Goal: Information Seeking & Learning: Learn about a topic

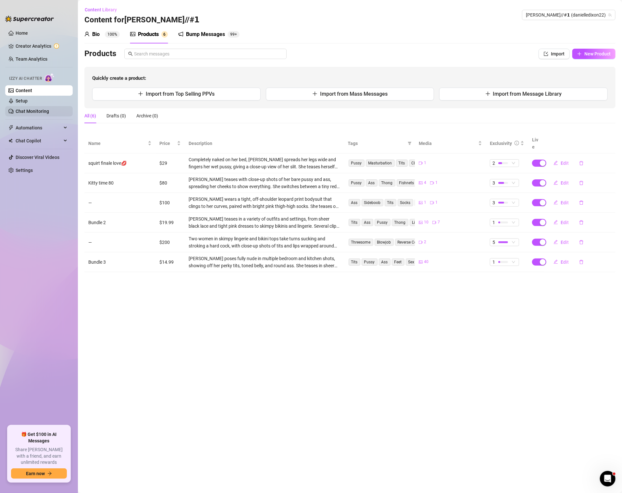
click at [34, 110] on link "Chat Monitoring" at bounding box center [32, 111] width 33 height 5
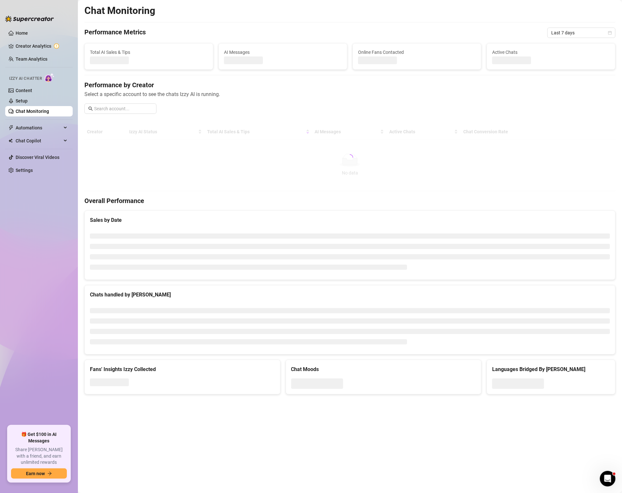
click at [555, 38] on div "Chat Monitoring Performance Metrics Last 7 days Total AI Sales & Tips AI Messag…" at bounding box center [349, 200] width 531 height 390
click at [556, 32] on span "Last 7 days" at bounding box center [581, 33] width 60 height 10
click at [557, 68] on div "Last 30 days" at bounding box center [581, 66] width 58 height 7
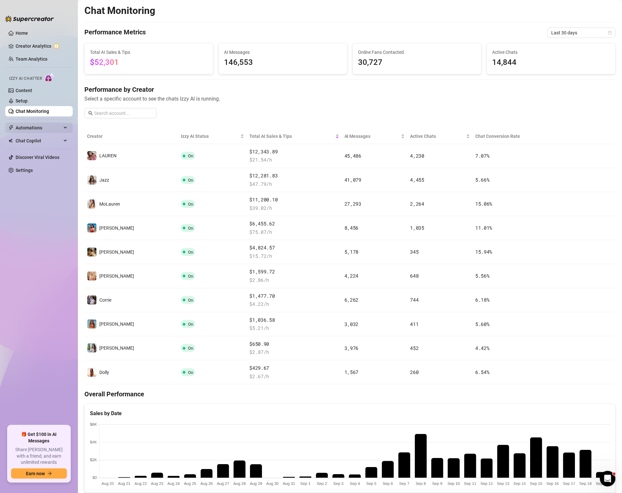
click at [31, 126] on span "Automations" at bounding box center [39, 128] width 46 height 10
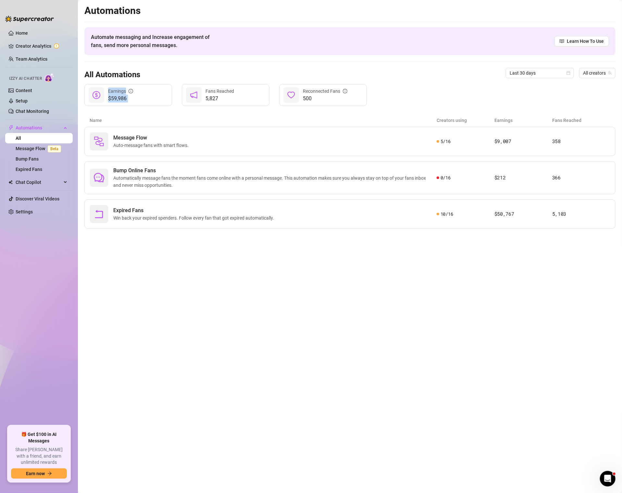
drag, startPoint x: 103, startPoint y: 99, endPoint x: 138, endPoint y: 92, distance: 35.8
click at [138, 93] on div "$59,986 Earnings" at bounding box center [128, 95] width 88 height 22
click at [386, 128] on div "Message Flow Auto-message fans with smart flows. 5 / 16 $9,007 358" at bounding box center [349, 141] width 531 height 29
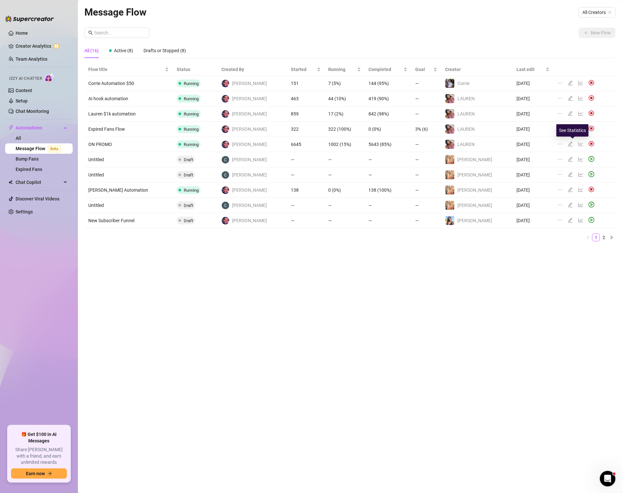
click at [578, 142] on icon "line-chart" at bounding box center [580, 144] width 5 height 5
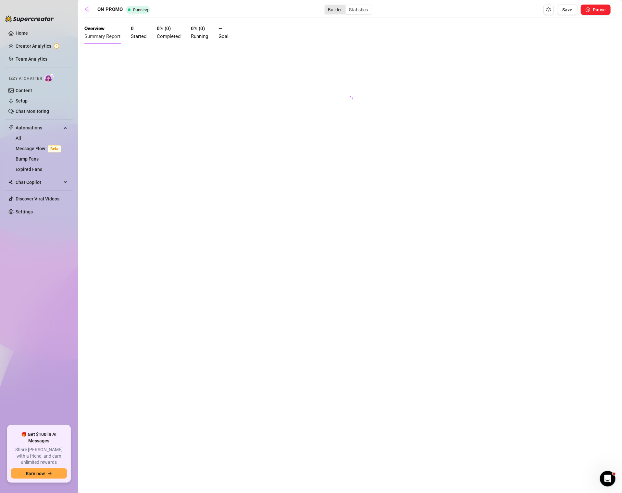
click at [341, 7] on div "Builder" at bounding box center [335, 9] width 21 height 9
click at [326, 6] on input "Builder" at bounding box center [326, 6] width 0 height 0
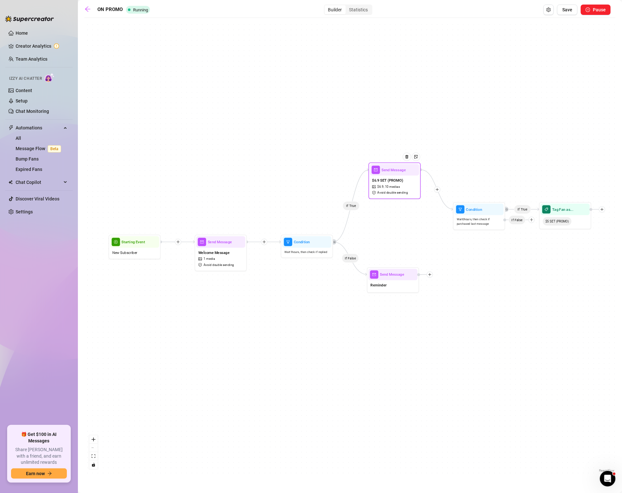
drag, startPoint x: 380, startPoint y: 225, endPoint x: 382, endPoint y: 185, distance: 40.0
click at [382, 185] on span "$ 6.9 ," at bounding box center [381, 187] width 7 height 5
click at [88, 9] on icon "arrow-left" at bounding box center [87, 8] width 5 height 5
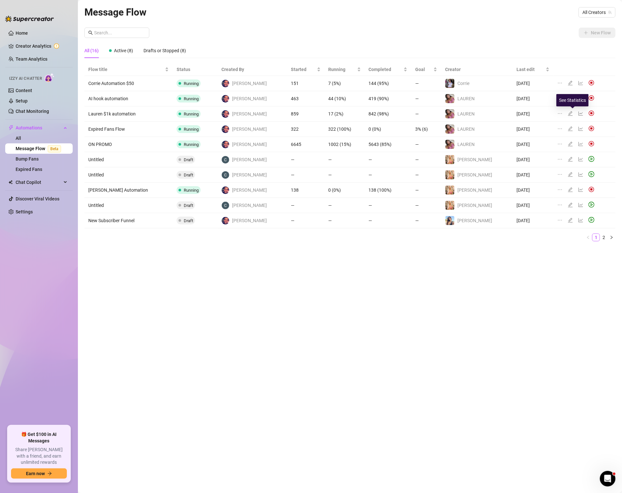
click at [578, 112] on icon "line-chart" at bounding box center [580, 113] width 5 height 5
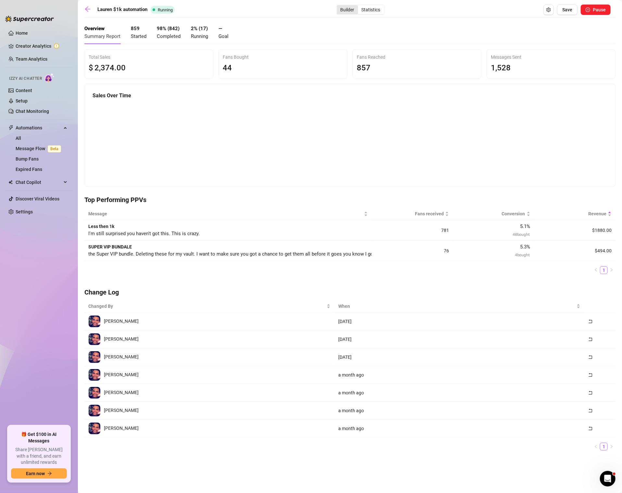
click at [341, 9] on div "Builder" at bounding box center [347, 9] width 21 height 9
click at [339, 6] on input "Builder" at bounding box center [339, 6] width 0 height 0
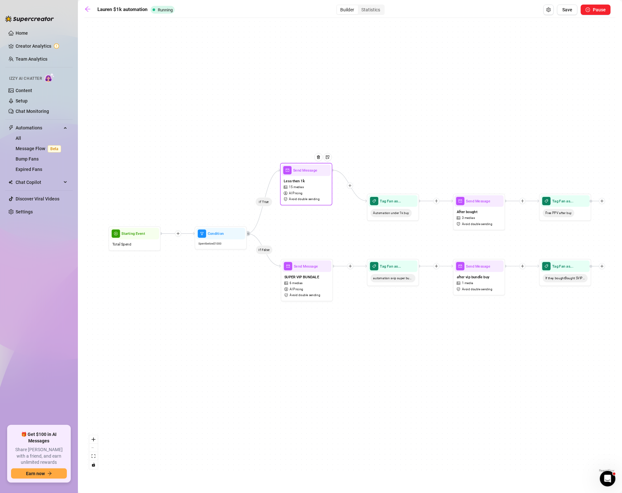
drag, startPoint x: 308, startPoint y: 220, endPoint x: 308, endPoint y: 189, distance: 31.2
click at [308, 189] on div "Less then 1k 15 medias AI Pricing Avoid double sending" at bounding box center [306, 190] width 49 height 28
drag, startPoint x: 308, startPoint y: 292, endPoint x: 308, endPoint y: 304, distance: 12.3
click at [308, 304] on div "SUPER VIP BUNDALE 6 medias AI Pricing Avoid double sending" at bounding box center [306, 298] width 49 height 28
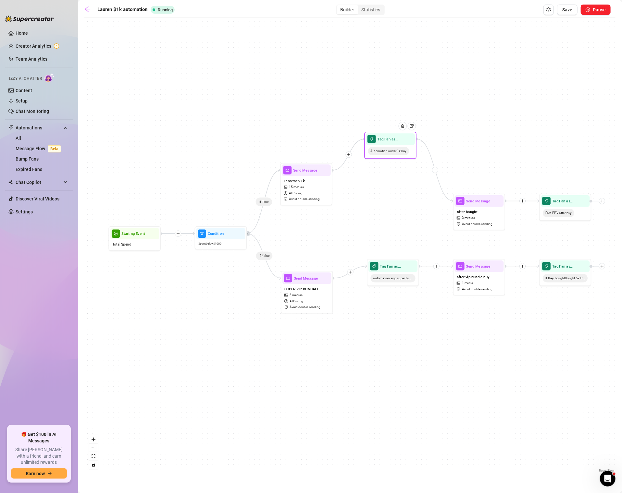
drag, startPoint x: 386, startPoint y: 215, endPoint x: 384, endPoint y: 155, distance: 59.8
click at [383, 153] on span "Automation under 1k buy" at bounding box center [388, 151] width 41 height 8
click at [311, 192] on div "Less then 1k 15 medias AI Pricing Avoid double sending" at bounding box center [306, 190] width 49 height 28
click at [309, 198] on span "Avoid double sending" at bounding box center [304, 199] width 31 height 5
type textarea "I'm still surprised you haven't got this. This is crazy."
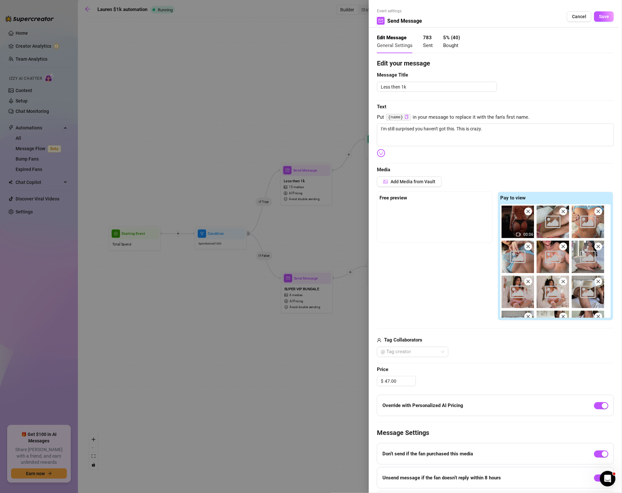
scroll to position [41, 0]
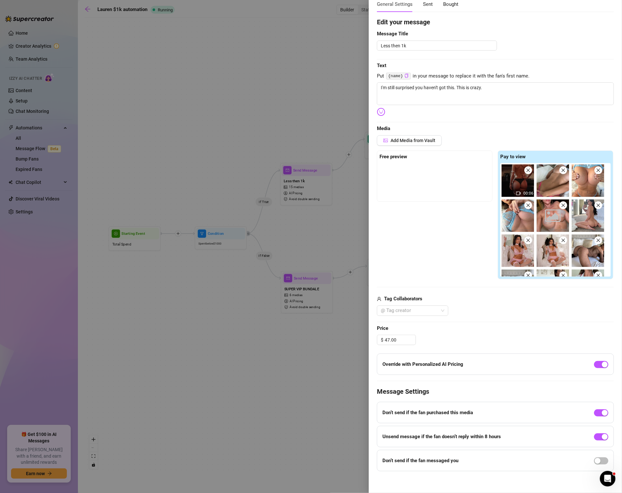
click at [357, 70] on div at bounding box center [311, 246] width 622 height 493
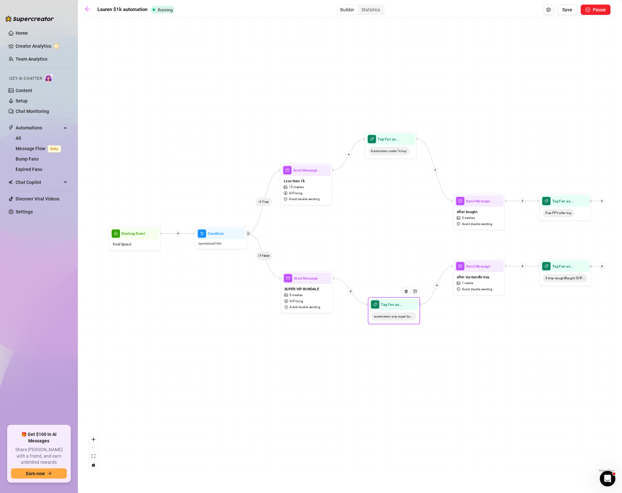
drag, startPoint x: 400, startPoint y: 264, endPoint x: 401, endPoint y: 303, distance: 38.3
click at [401, 303] on div at bounding box center [408, 295] width 23 height 27
drag, startPoint x: 472, startPoint y: 279, endPoint x: 470, endPoint y: 299, distance: 19.6
click at [470, 299] on span "after vip bundle buy" at bounding box center [473, 299] width 33 height 6
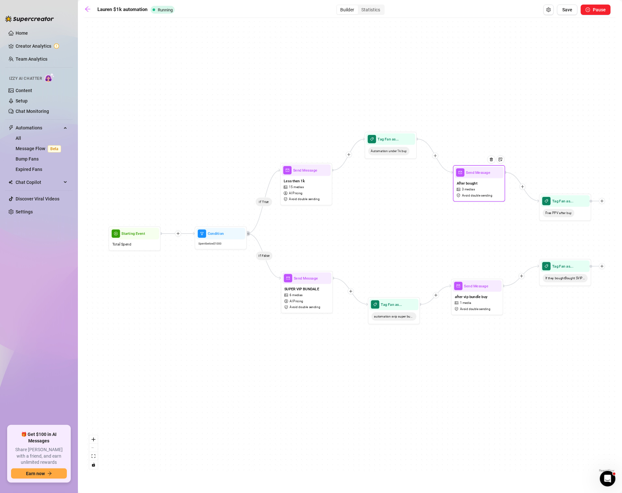
drag, startPoint x: 472, startPoint y: 226, endPoint x: 472, endPoint y: 197, distance: 28.9
click at [472, 197] on span "Avoid double sending" at bounding box center [477, 195] width 31 height 5
click at [82, 14] on main "Lauren $1k automation Running Builder Statistics Save Pause If True If False Ta…" at bounding box center [350, 246] width 544 height 493
click at [84, 8] on main "Lauren $1k automation Running Builder Statistics Save Pause If True If False Ta…" at bounding box center [350, 246] width 544 height 493
click at [87, 6] on icon "arrow-left" at bounding box center [87, 9] width 6 height 6
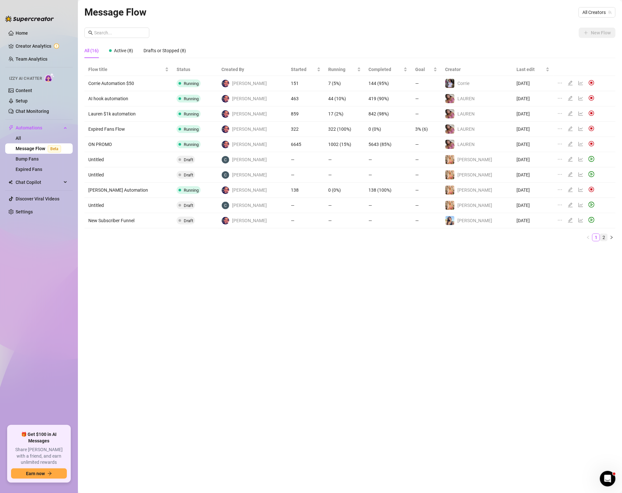
click at [607, 236] on link "2" at bounding box center [603, 237] width 7 height 7
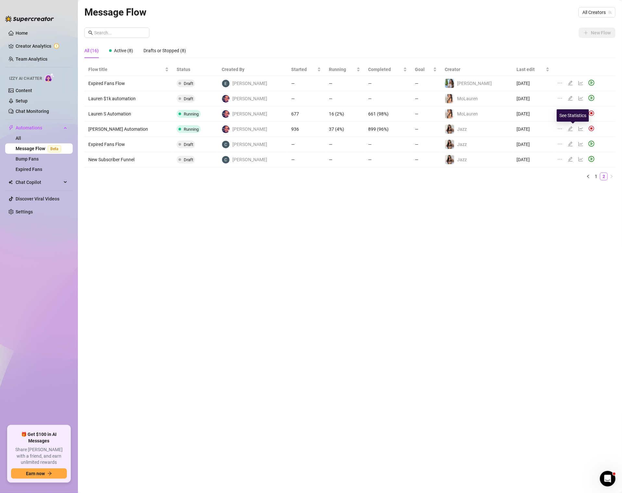
click at [578, 129] on icon "line-chart" at bounding box center [580, 128] width 5 height 5
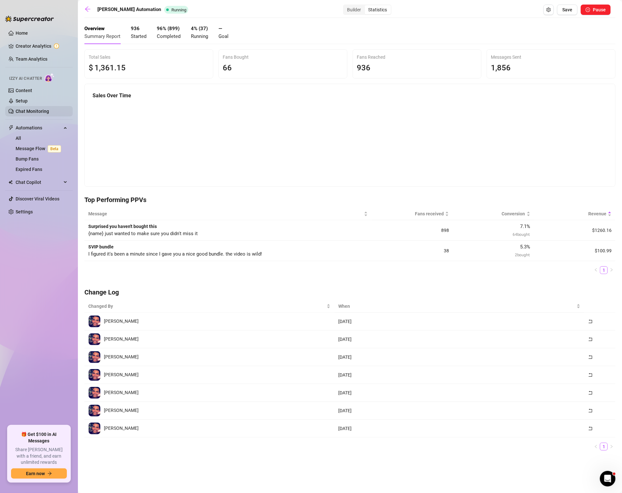
click at [28, 109] on link "Chat Monitoring" at bounding box center [32, 111] width 33 height 5
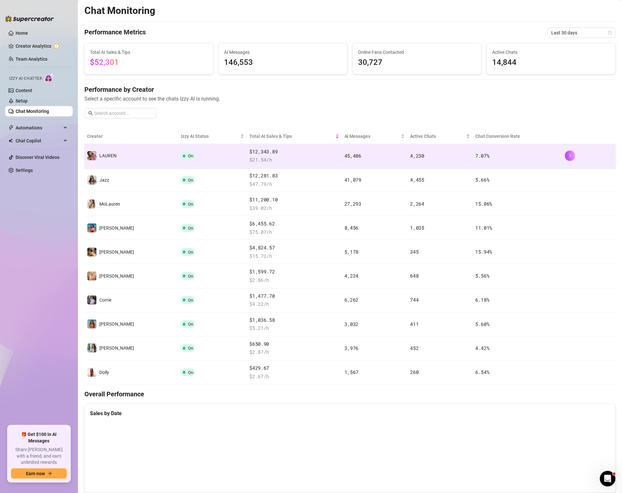
click at [314, 157] on span "$ 21.54 /h" at bounding box center [294, 160] width 90 height 8
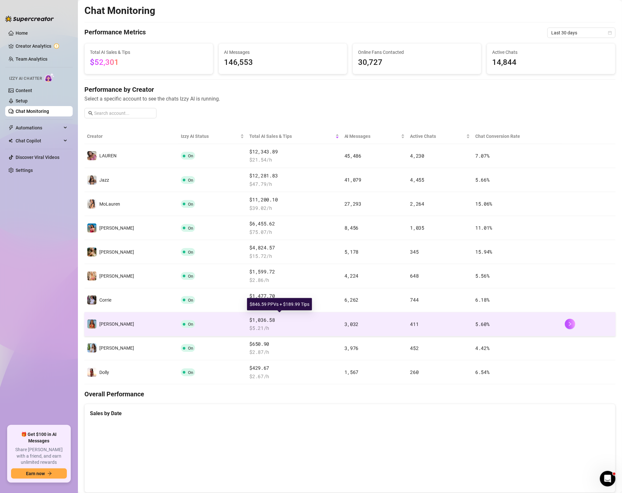
click at [290, 316] on span "$1,036.58" at bounding box center [294, 320] width 90 height 8
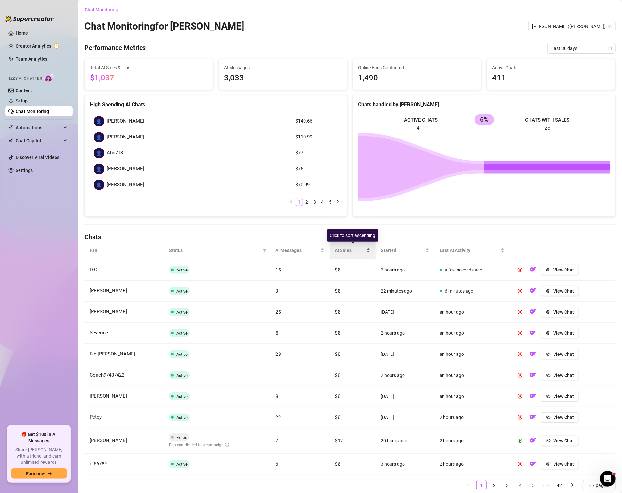
click at [343, 247] on span "AI Sales" at bounding box center [350, 250] width 31 height 7
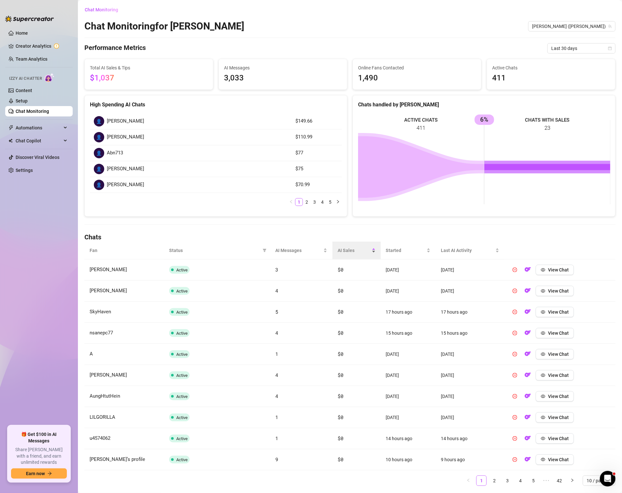
click at [348, 249] on span "AI Sales" at bounding box center [354, 250] width 33 height 7
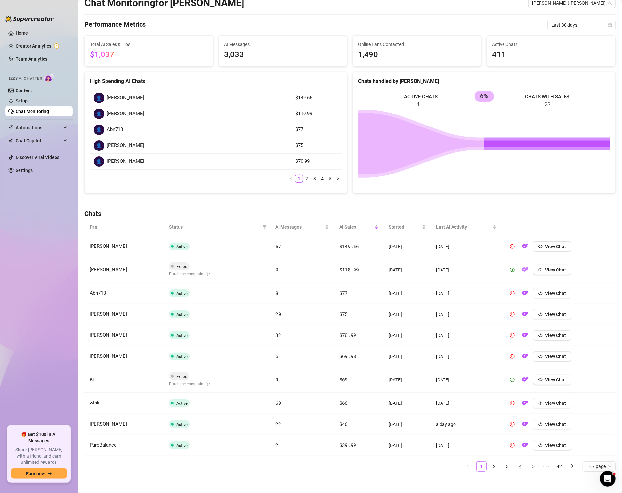
scroll to position [24, 0]
click at [554, 249] on button "View Chat" at bounding box center [552, 246] width 38 height 10
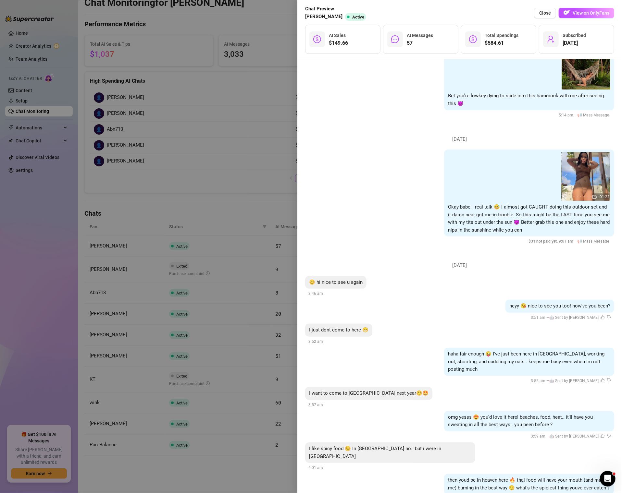
scroll to position [1438, 0]
drag, startPoint x: 592, startPoint y: 39, endPoint x: 554, endPoint y: 35, distance: 37.9
click at [554, 35] on div "[DATE] Subscribed" at bounding box center [576, 39] width 75 height 29
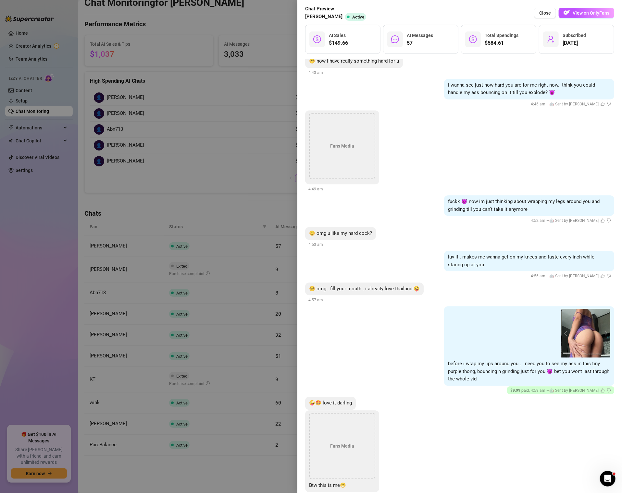
scroll to position [2492, 0]
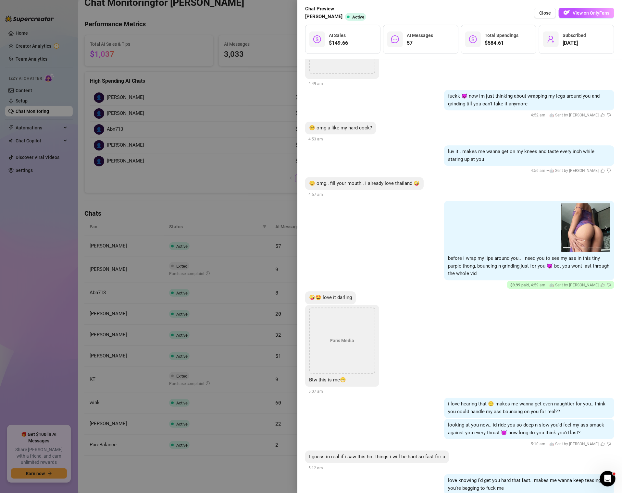
click at [485, 331] on div "Fan's Media Btw this is me😁 5:07 am" at bounding box center [459, 350] width 309 height 90
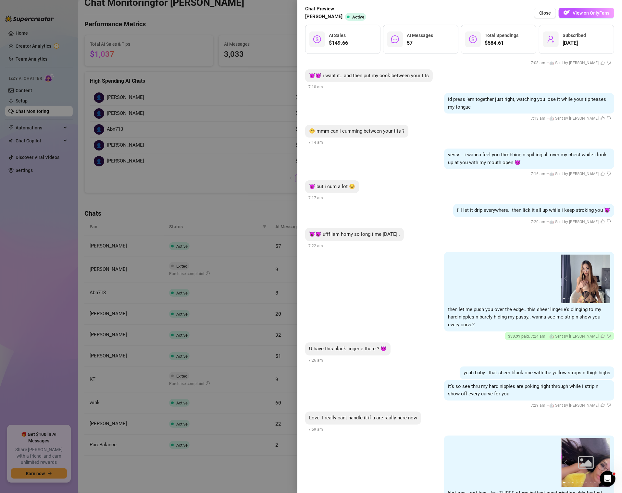
scroll to position [4711, 0]
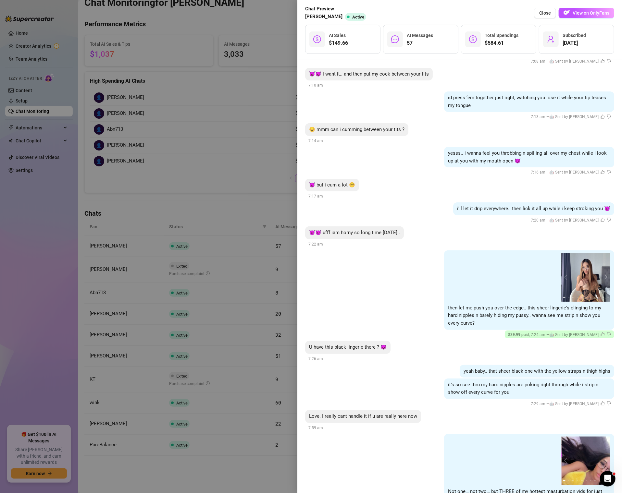
click at [560, 305] on div "02:02 02:02 1 2 3 4 5 6 7 8 9 10 11 then let me push you over the edge.. this s…" at bounding box center [529, 291] width 170 height 80
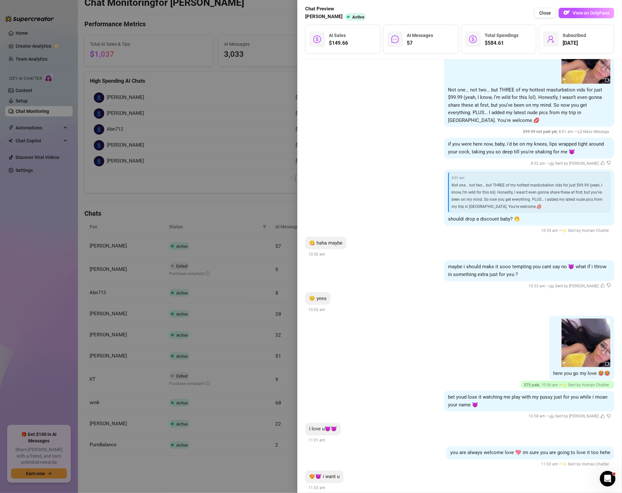
scroll to position [5133, 0]
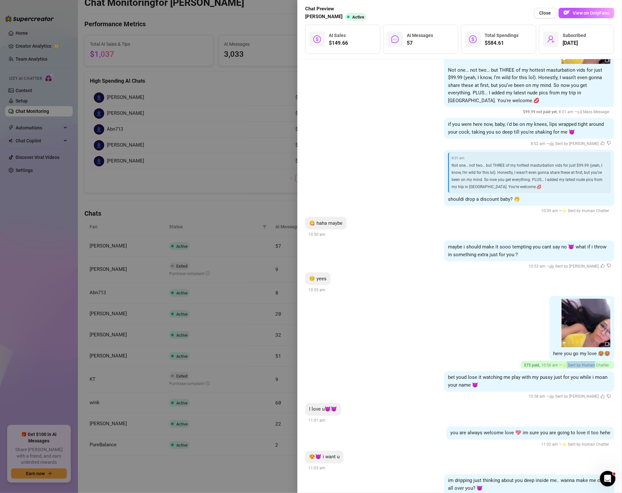
drag, startPoint x: 567, startPoint y: 341, endPoint x: 592, endPoint y: 339, distance: 25.1
click at [596, 363] on span "🌟 Sent by Human Chatter" at bounding box center [585, 365] width 47 height 5
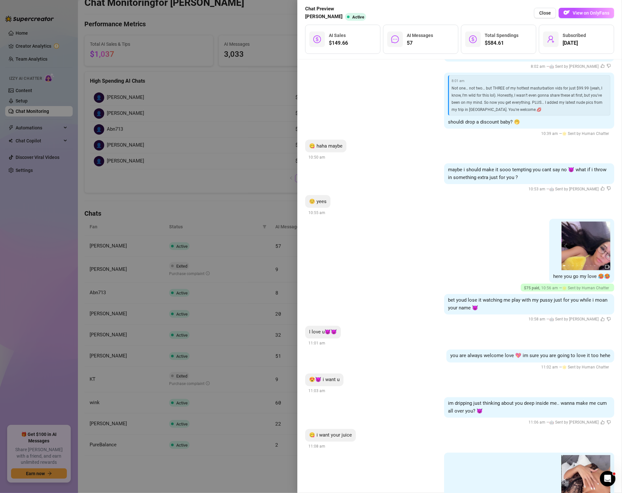
click at [533, 350] on div "you are always welcome love 💖 im sure you are going to love it too hehe" at bounding box center [530, 356] width 168 height 13
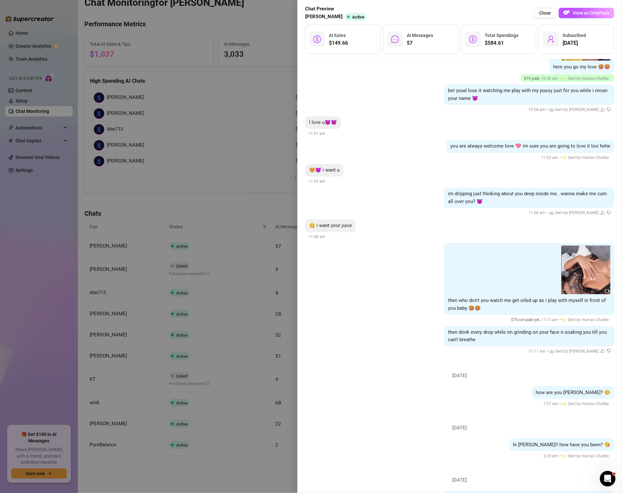
scroll to position [5436, 0]
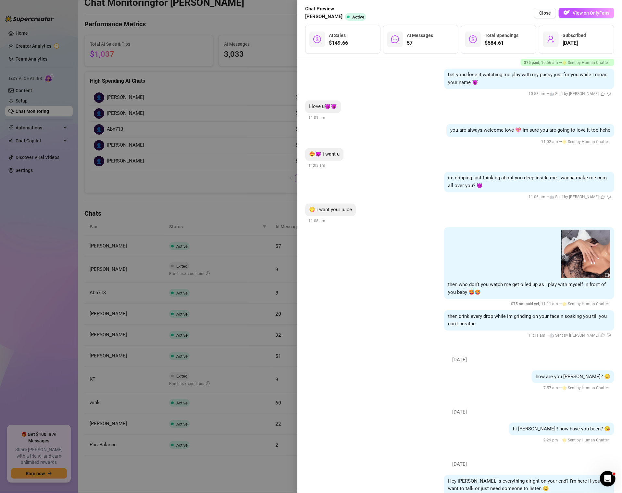
click at [268, 110] on div at bounding box center [311, 246] width 622 height 493
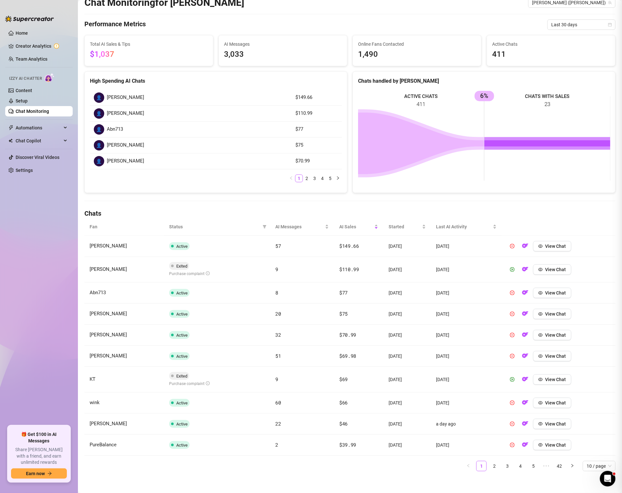
scroll to position [0, 0]
click at [43, 110] on link "Chat Monitoring" at bounding box center [32, 111] width 33 height 5
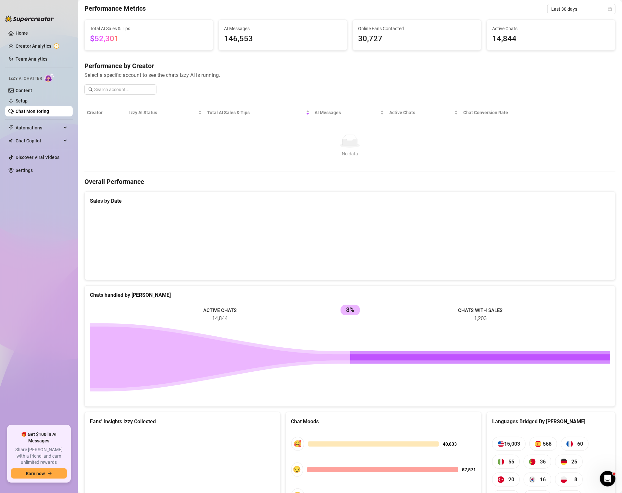
click at [43, 110] on link "Chat Monitoring" at bounding box center [32, 111] width 33 height 5
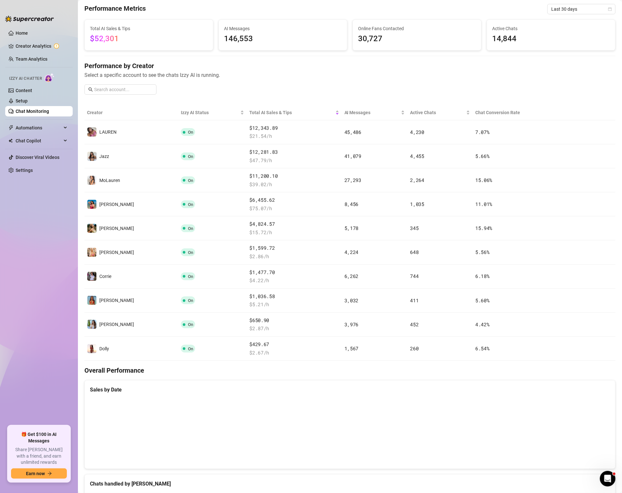
drag, startPoint x: 221, startPoint y: 37, endPoint x: 274, endPoint y: 31, distance: 53.2
click at [274, 31] on div "AI Messages 146,553" at bounding box center [283, 35] width 128 height 31
drag, startPoint x: 116, startPoint y: 32, endPoint x: 140, endPoint y: 34, distance: 24.1
click at [140, 34] on div "Total AI Sales & Tips $52,301" at bounding box center [149, 35] width 118 height 20
drag, startPoint x: 140, startPoint y: 34, endPoint x: 93, endPoint y: 34, distance: 46.1
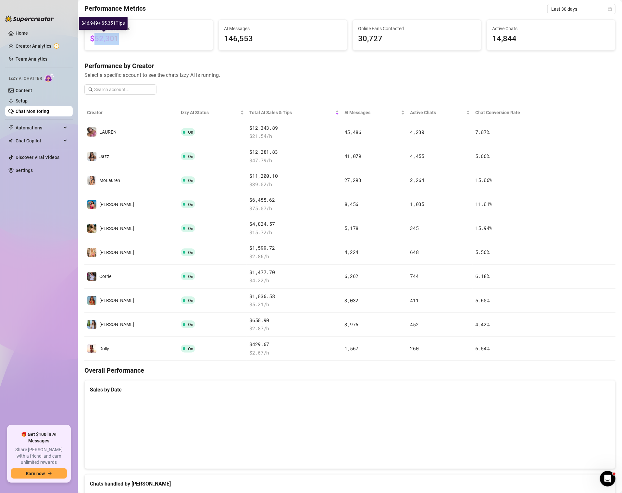
click at [93, 34] on span "$52,301" at bounding box center [149, 39] width 118 height 12
drag, startPoint x: 264, startPoint y: 33, endPoint x: 217, endPoint y: 34, distance: 46.8
click at [217, 34] on div "AI Messages 146,571" at bounding box center [283, 34] width 134 height 31
drag, startPoint x: 401, startPoint y: 38, endPoint x: 352, endPoint y: 36, distance: 48.7
click at [352, 37] on div "Online Fans Contacted 30,728" at bounding box center [417, 34] width 134 height 31
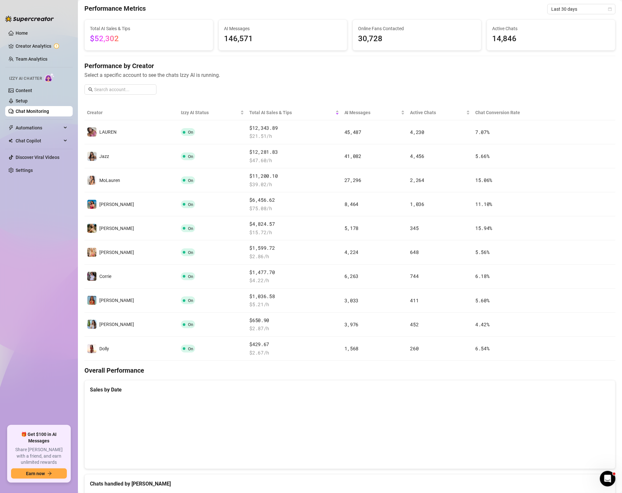
click at [428, 56] on div "Chat Monitoring Performance Metrics Last 30 days Total AI Sales & Tips $52,302 …" at bounding box center [349, 397] width 531 height 833
click at [19, 104] on link "Setup" at bounding box center [22, 100] width 12 height 5
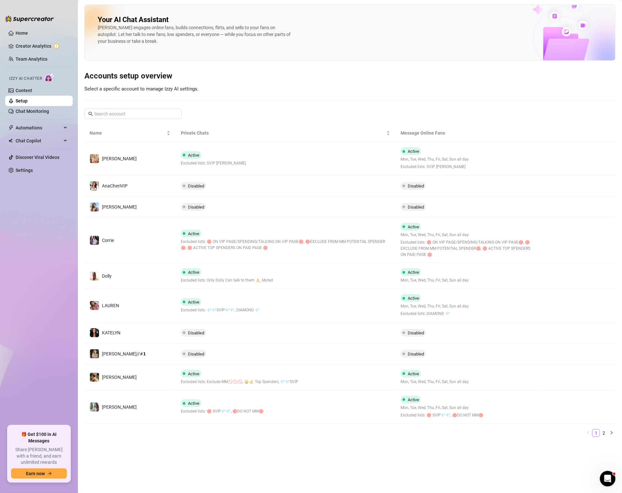
click at [27, 119] on li at bounding box center [39, 119] width 68 height 0
click at [28, 114] on link "Chat Monitoring" at bounding box center [32, 111] width 33 height 5
